Goal: Obtain resource: Download file/media

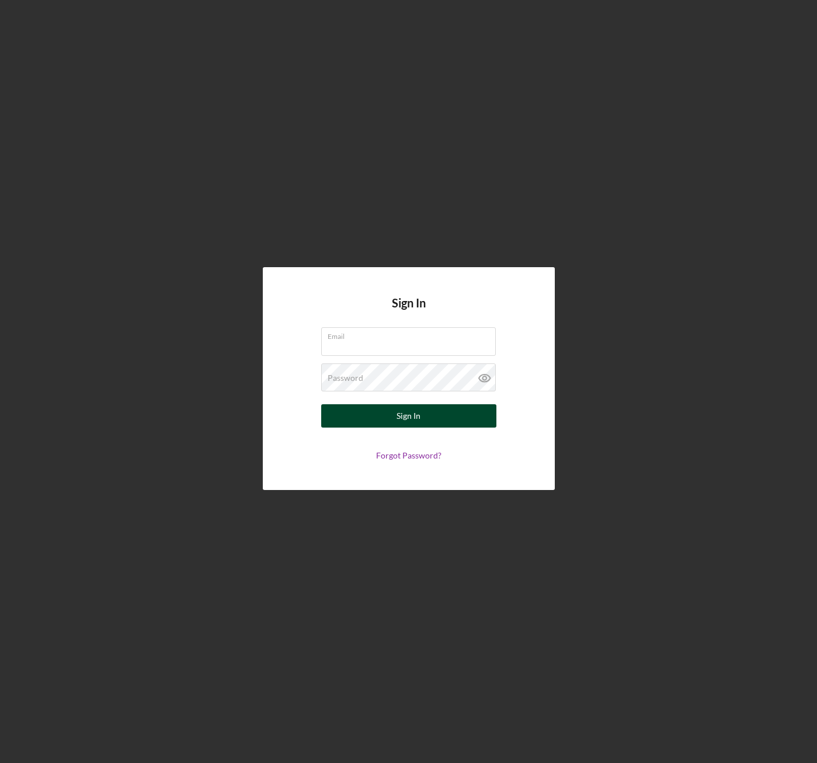
type input "[EMAIL_ADDRESS][DOMAIN_NAME]"
click at [430, 422] on button "Sign In" at bounding box center [408, 415] width 175 height 23
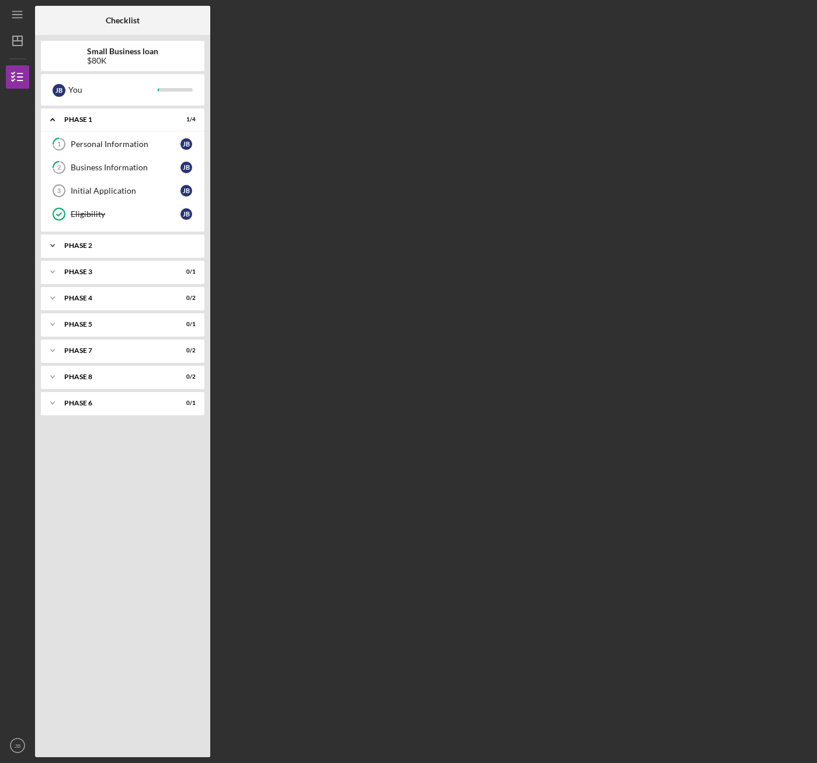
click at [108, 246] on div "Phase 2" at bounding box center [126, 245] width 125 height 7
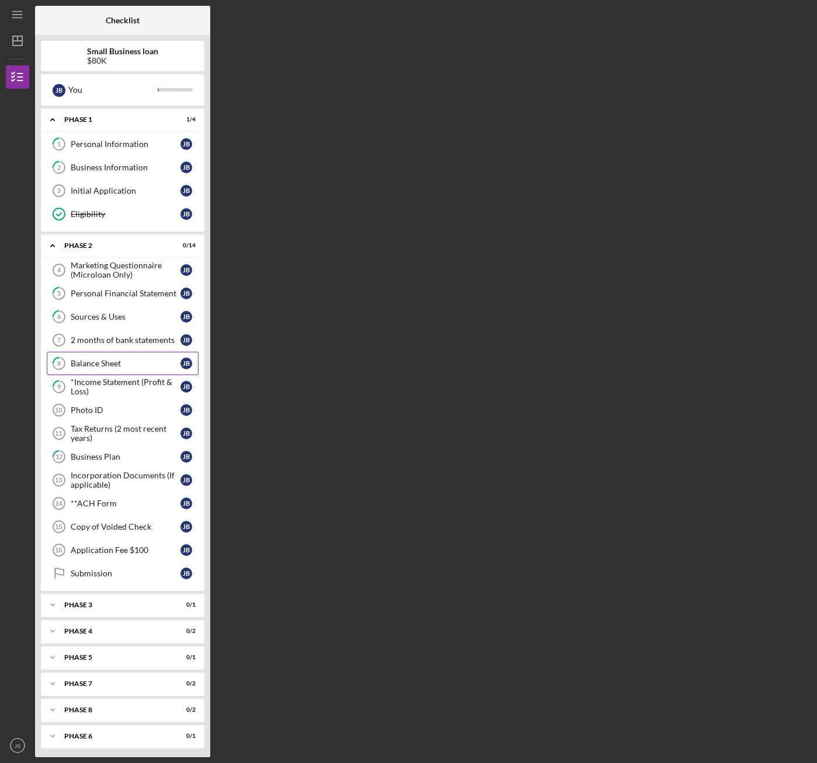
click at [119, 360] on div "Balance Sheet" at bounding box center [126, 363] width 110 height 9
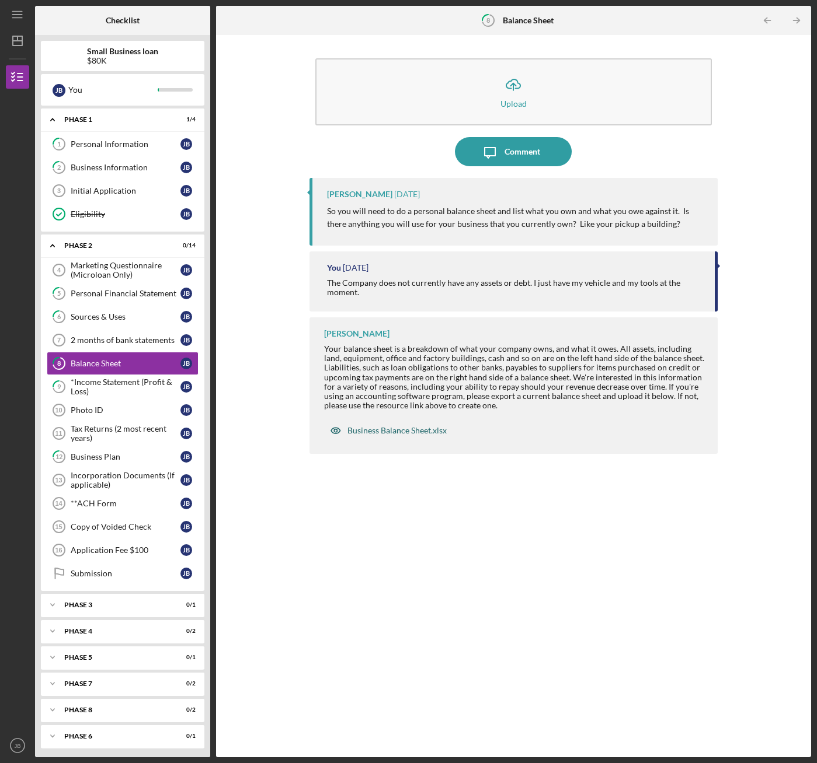
click at [381, 435] on div "Business Balance Sheet.xlsx" at bounding box center [388, 430] width 128 height 23
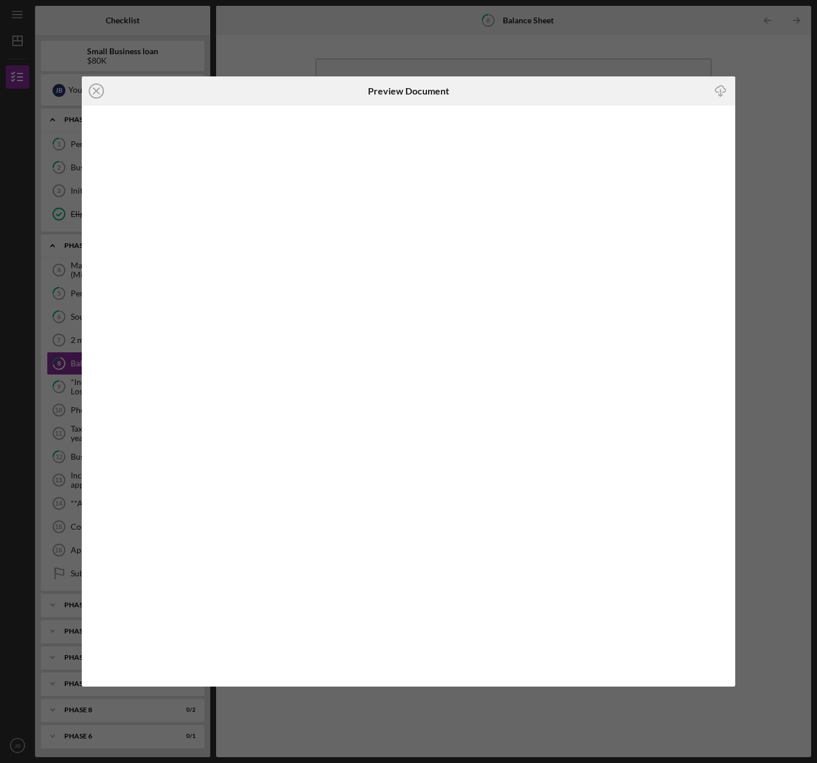
click at [726, 87] on icon "Icon/Download" at bounding box center [720, 91] width 26 height 26
click at [445, 40] on div "Icon/Close Preview Document Icon/Download" at bounding box center [408, 381] width 817 height 763
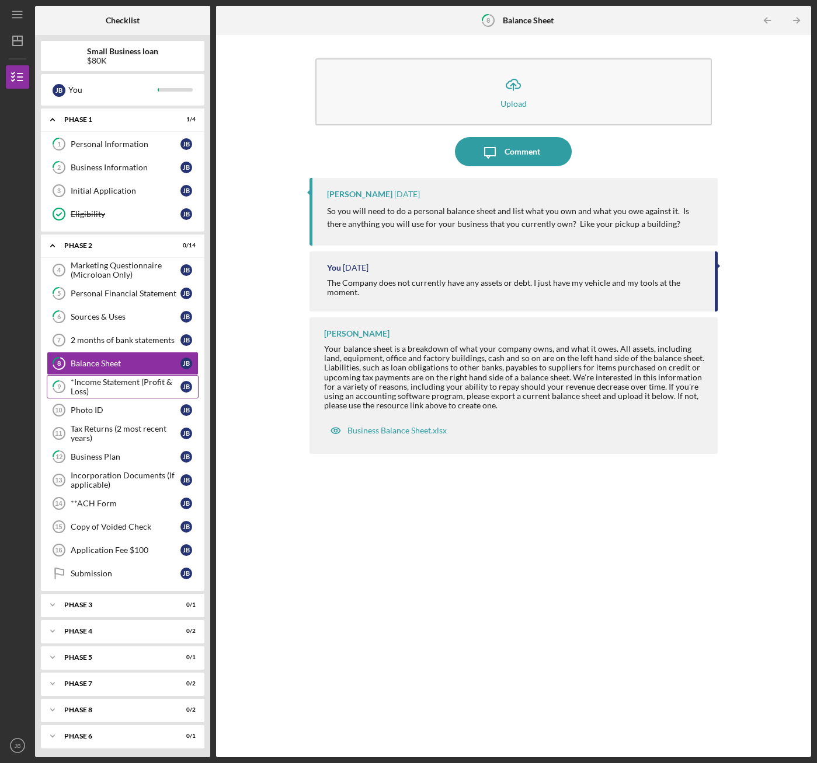
click at [110, 389] on div "*Income Statement (Profit & Loss)" at bounding box center [126, 387] width 110 height 19
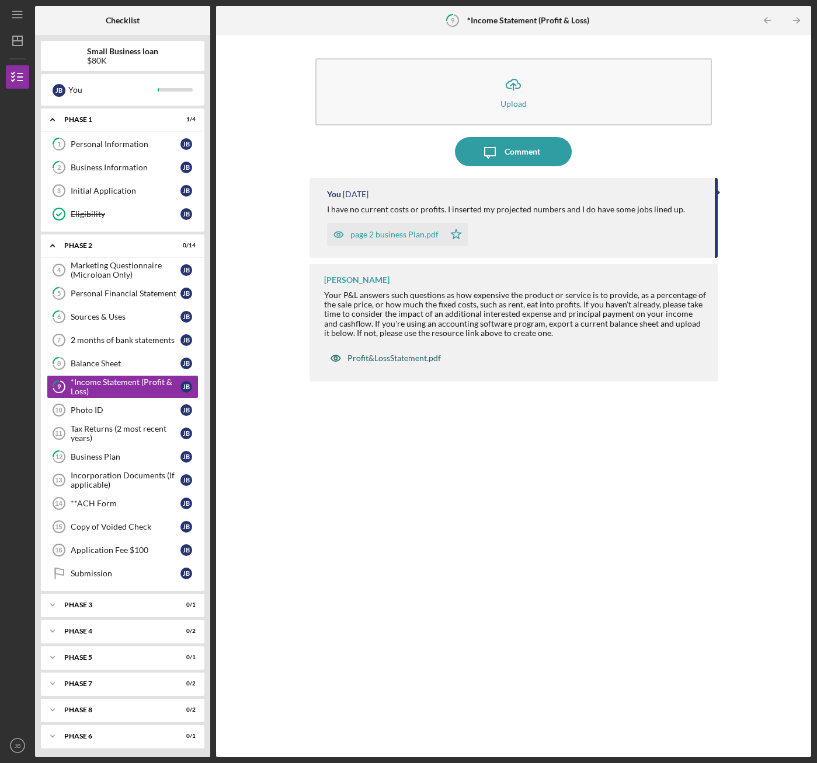
click at [391, 358] on div "Profit&LossStatement.pdf" at bounding box center [393, 358] width 93 height 9
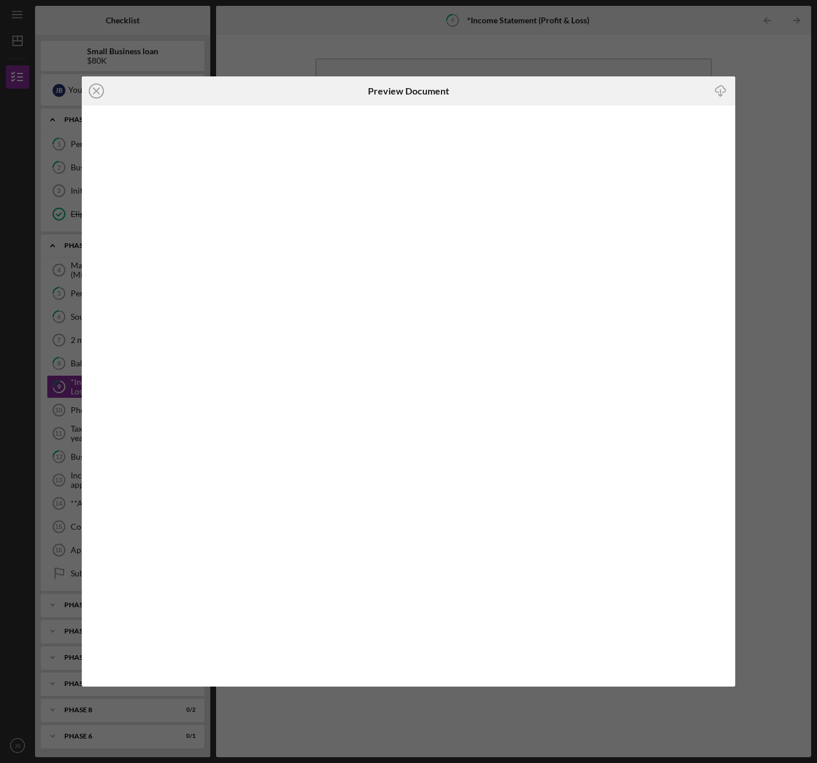
click at [714, 96] on icon "Icon/Download" at bounding box center [720, 91] width 26 height 26
